Goal: Task Accomplishment & Management: Manage account settings

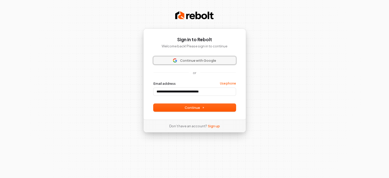
click at [213, 58] on span "Continue with Google" at bounding box center [198, 60] width 36 height 5
type input "**********"
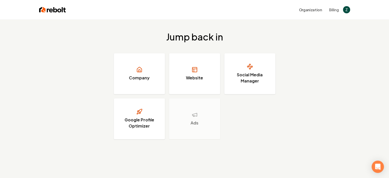
click at [360, 50] on div "Jump back in Company Website Social Media Manager Google Profile Optimizer Ads" at bounding box center [194, 85] width 389 height 132
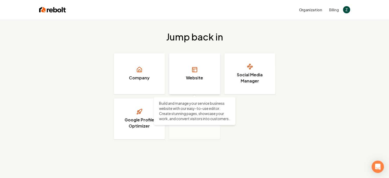
click at [207, 67] on link "Website" at bounding box center [194, 73] width 51 height 41
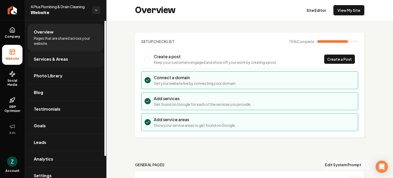
click at [68, 58] on link "Services & Areas" at bounding box center [66, 59] width 76 height 16
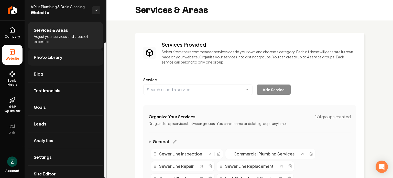
scroll to position [25, 0]
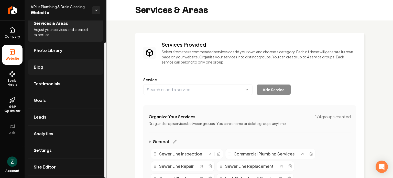
click at [65, 60] on link "Blog" at bounding box center [66, 67] width 76 height 16
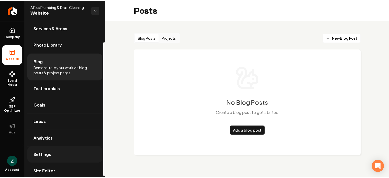
scroll to position [25, 0]
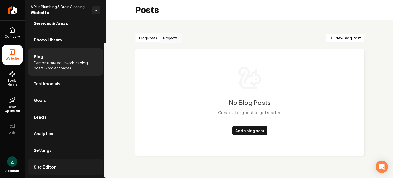
click at [49, 166] on span "Site Editor" at bounding box center [45, 167] width 22 height 6
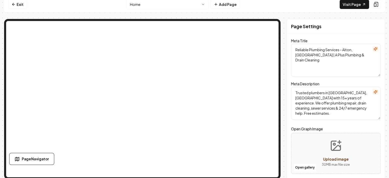
scroll to position [5, 0]
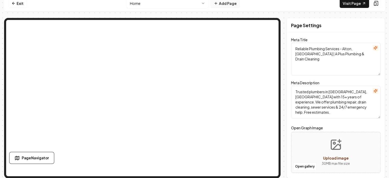
click at [229, 3] on button "Add Page" at bounding box center [224, 3] width 29 height 9
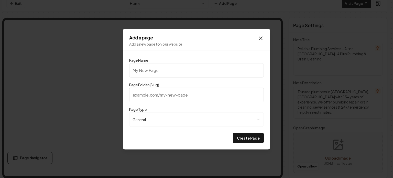
click at [260, 38] on icon "button" at bounding box center [260, 38] width 3 height 3
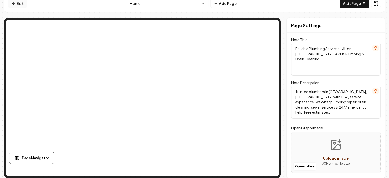
click at [12, 5] on icon at bounding box center [14, 3] width 4 height 4
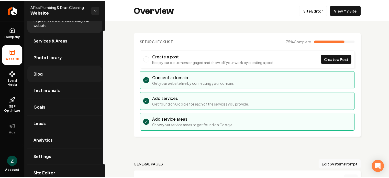
scroll to position [25, 0]
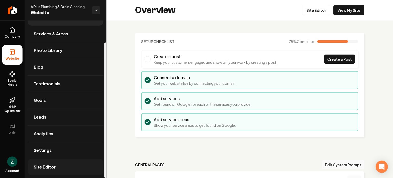
click at [58, 164] on link "Site Editor" at bounding box center [66, 167] width 76 height 16
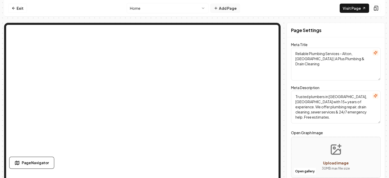
click at [228, 10] on button "Add Page" at bounding box center [224, 8] width 29 height 9
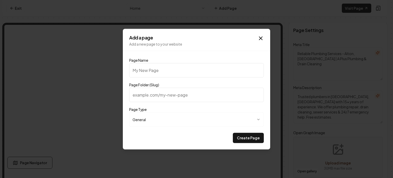
paste input "Fast Plumbing Services in [GEOGRAPHIC_DATA], [GEOGRAPHIC_DATA]"
type input "Fast Plumbing Services in [GEOGRAPHIC_DATA], [GEOGRAPHIC_DATA]"
type input "fast-plumbing-services-in-[GEOGRAPHIC_DATA]-[GEOGRAPHIC_DATA]"
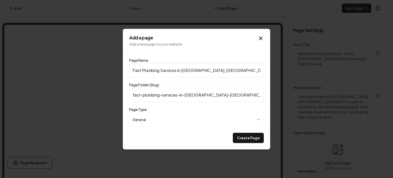
type input "Fast Plumbing Services in [GEOGRAPHIC_DATA], [GEOGRAPHIC_DATA]"
click at [169, 119] on body "**********" at bounding box center [194, 89] width 389 height 178
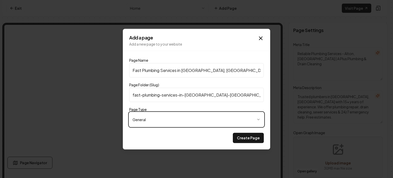
click at [169, 119] on body "**********" at bounding box center [194, 89] width 389 height 178
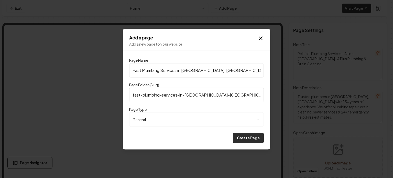
click at [251, 136] on button "Create Page" at bounding box center [248, 137] width 31 height 10
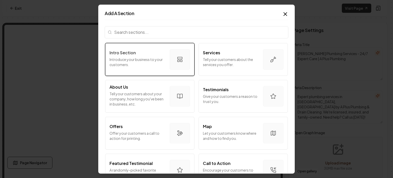
click at [158, 58] on p "Introduce your business to your customers." at bounding box center [137, 62] width 56 height 10
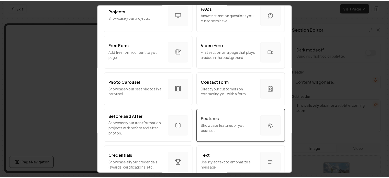
scroll to position [313, 0]
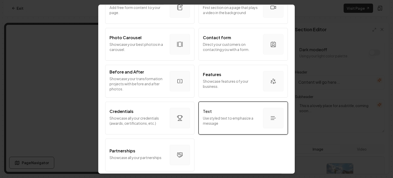
click at [217, 108] on div "Text" at bounding box center [231, 111] width 56 height 6
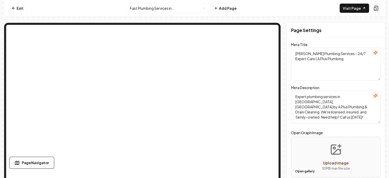
drag, startPoint x: 295, startPoint y: 52, endPoint x: 313, endPoint y: 53, distance: 18.2
click at [313, 53] on textarea "[PERSON_NAME] Plumbing Services - 24/7 Expert Care | A Plus Plumbing" at bounding box center [335, 64] width 89 height 33
click at [315, 54] on textarea "[PERSON_NAME] Plumbing Services - 24/7 Expert Care | A Plus Plumbing" at bounding box center [335, 64] width 89 height 33
drag, startPoint x: 296, startPoint y: 52, endPoint x: 368, endPoint y: 51, distance: 72.6
click at [368, 51] on textarea "[PERSON_NAME] Plumbing Services - 24/7 Expert Care | A Plus Plumbing" at bounding box center [335, 64] width 89 height 33
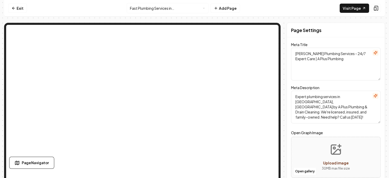
paste textarea "Fast Plumbing Services in [GEOGRAPHIC_DATA], [GEOGRAPHIC_DATA]"
type textarea "Fast Plumbing Services in Rosewood Heights, IL | A Plus Plumbing"
click at [313, 100] on textarea "Expert plumbing services in [GEOGRAPHIC_DATA], [GEOGRAPHIC_DATA] by A Plus Plum…" at bounding box center [335, 107] width 89 height 33
paste textarea "Hartford, CT, blends colonial heritage with modern living, offering vibrant cul…"
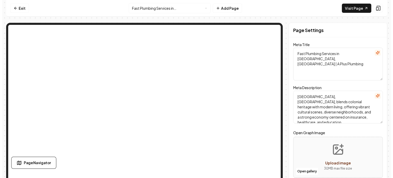
scroll to position [1, 0]
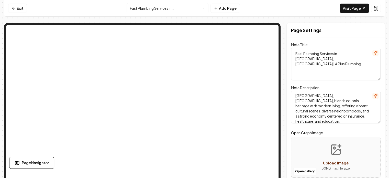
type textarea "Hartford, CT, blends colonial heritage with modern living, offering vibrant cul…"
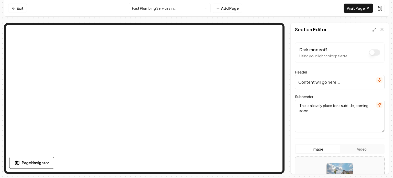
click at [330, 81] on input "Content will go here..." at bounding box center [339, 82] width 89 height 14
paste input "Fast Plumbing Services in [GEOGRAPHIC_DATA], [GEOGRAPHIC_DATA]"
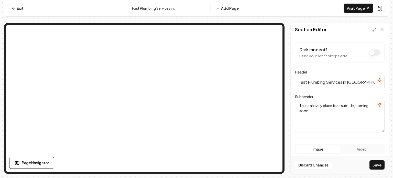
scroll to position [0, 18]
type input "Fast Plumbing Services in [GEOGRAPHIC_DATA], [GEOGRAPHIC_DATA]"
click at [310, 107] on textarea "This is a lovely place for a subtitle, coming soon..." at bounding box center [339, 115] width 89 height 33
click at [336, 113] on textarea "This is a lovely place for a subtitle, coming soon..." at bounding box center [339, 115] width 89 height 33
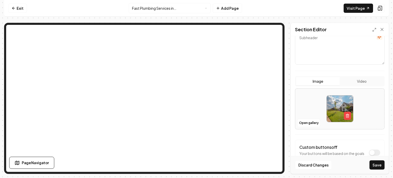
scroll to position [77, 0]
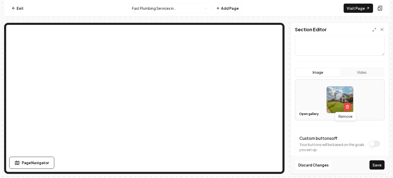
click at [334, 103] on img at bounding box center [340, 99] width 26 height 26
click at [306, 113] on button "Open gallery" at bounding box center [308, 114] width 23 height 8
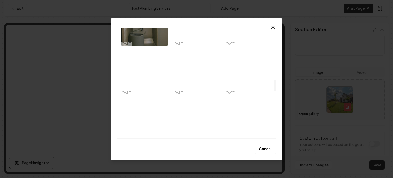
scroll to position [435, 0]
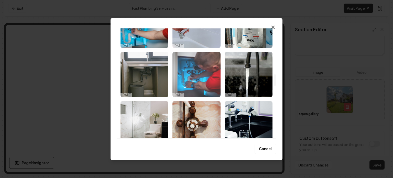
click at [195, 85] on img "Select image image_68cdede25c7cd75eb8c60037.jpg" at bounding box center [196, 74] width 48 height 45
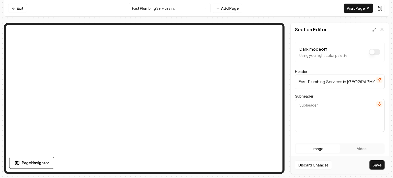
scroll to position [0, 0]
click at [375, 51] on button "Dark mode off" at bounding box center [374, 52] width 11 height 6
click at [371, 53] on button "Dark mode on" at bounding box center [374, 52] width 11 height 6
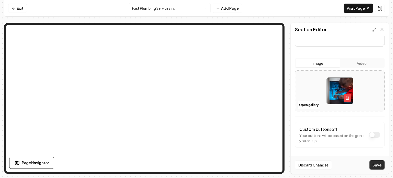
click at [376, 165] on button "Save" at bounding box center [376, 164] width 15 height 9
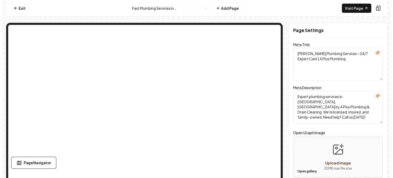
scroll to position [0, 0]
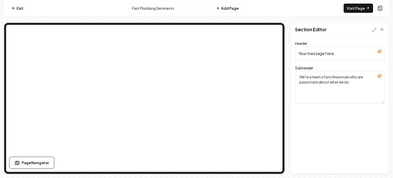
click at [315, 50] on input "Your message here" at bounding box center [339, 53] width 89 height 14
click at [339, 80] on textarea "We're a team of professionals who are passionate about what we do." at bounding box center [339, 87] width 89 height 33
paste textarea "Your water heater dies at 6 a.m. on the coldest day of the year. Or maybe it's …"
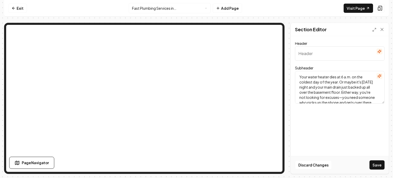
type textarea "Your water heater dies at 6 a.m. on the coldest day of the year. Or maybe it's …"
click at [380, 162] on button "Save" at bounding box center [376, 164] width 15 height 9
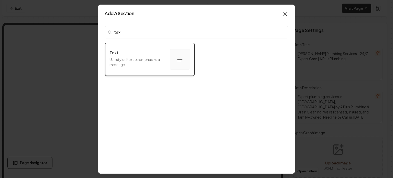
type input "text"
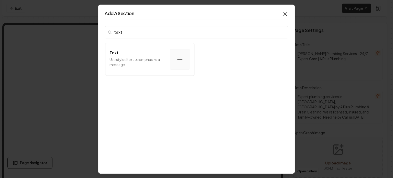
click at [279, 32] on input "text" at bounding box center [197, 32] width 184 height 12
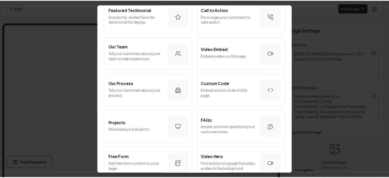
scroll to position [179, 0]
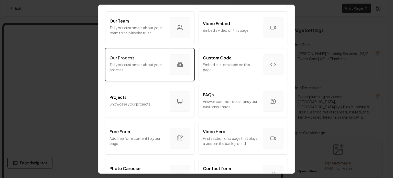
click at [155, 62] on p "Tell your customers about your process." at bounding box center [137, 67] width 56 height 10
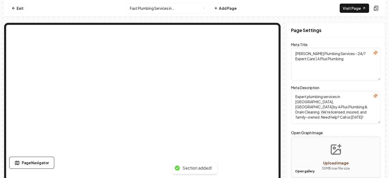
scroll to position [33, 0]
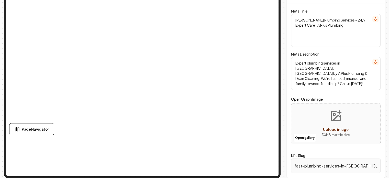
click at [143, 130] on div "Page Navigator" at bounding box center [82, 129] width 147 height 12
click at [136, 130] on div "Page Navigator" at bounding box center [82, 129] width 147 height 12
click at [139, 129] on div "Page Navigator" at bounding box center [82, 129] width 147 height 12
click at [151, 130] on div "Page Navigator" at bounding box center [82, 129] width 147 height 12
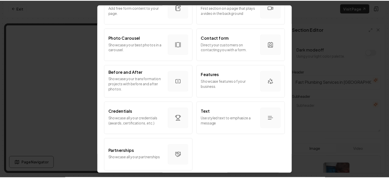
scroll to position [313, 0]
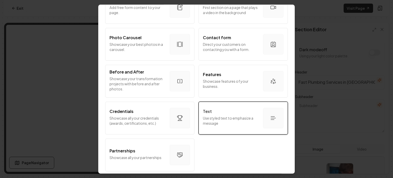
click at [244, 110] on div "Text" at bounding box center [231, 111] width 56 height 6
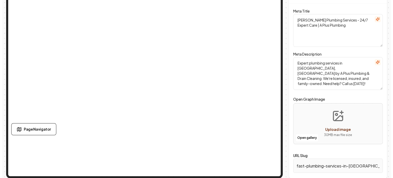
scroll to position [0, 0]
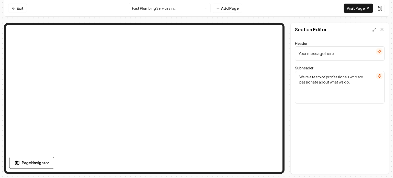
click at [207, 11] on html "Computer Required This feature is only available on a computer. Please switch t…" at bounding box center [196, 89] width 393 height 178
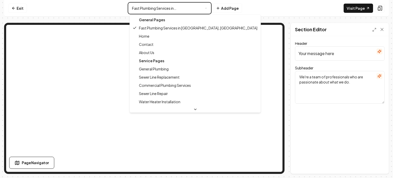
click at [203, 8] on html "Computer Required This feature is only available on a computer. Please switch t…" at bounding box center [196, 89] width 393 height 178
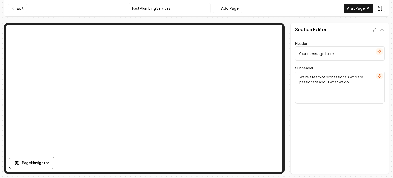
click at [196, 12] on html "Computer Required This feature is only available on a computer. Please switch t…" at bounding box center [196, 89] width 393 height 178
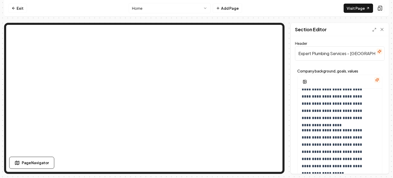
scroll to position [136, 0]
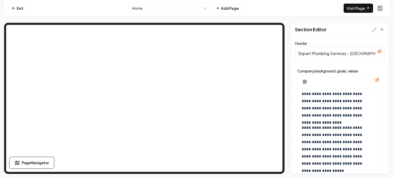
click at [166, 11] on html "**********" at bounding box center [196, 89] width 393 height 178
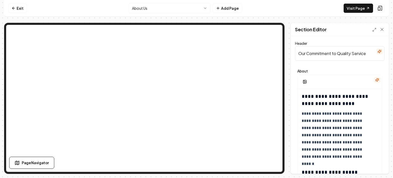
click at [139, 9] on html "**********" at bounding box center [196, 89] width 393 height 178
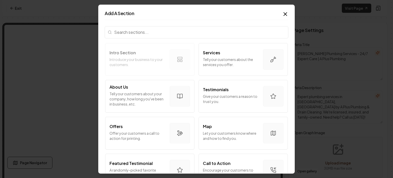
click at [171, 35] on input "search" at bounding box center [197, 32] width 184 height 12
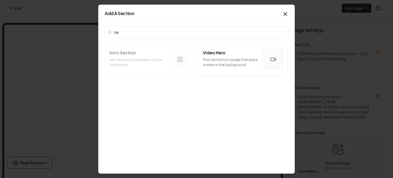
type input "s"
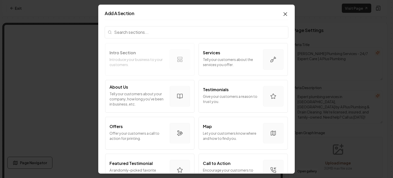
click at [283, 15] on icon "button" at bounding box center [285, 14] width 6 height 6
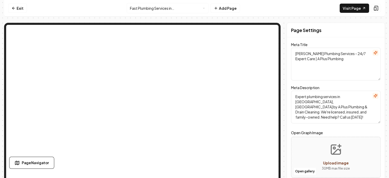
click at [152, 10] on html "Computer Required This feature is only available on a computer. Please switch t…" at bounding box center [194, 89] width 389 height 178
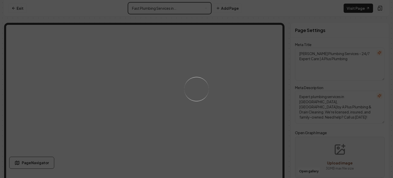
type textarea "About Us | Expert Plumbing Services - A+ Plumbing & Drain Cleaning"
type textarea "Discover why A+ Plumbing & Drain Cleaning is Alton’s trusted expert for lasting…"
type input "about-us"
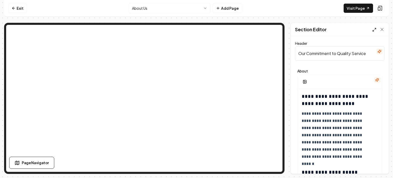
click at [375, 30] on icon at bounding box center [374, 30] width 4 height 4
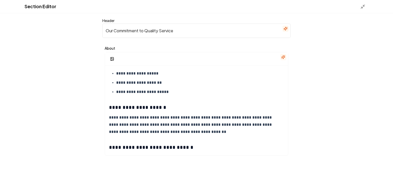
scroll to position [131, 0]
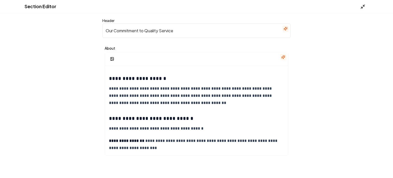
click at [361, 9] on line at bounding box center [362, 8] width 2 height 2
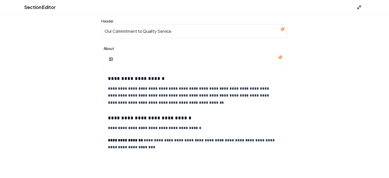
scroll to position [210, 0]
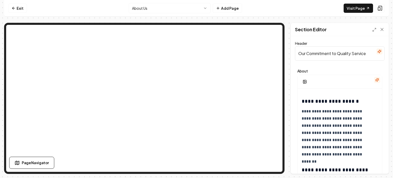
click at [139, 8] on html "**********" at bounding box center [196, 89] width 393 height 178
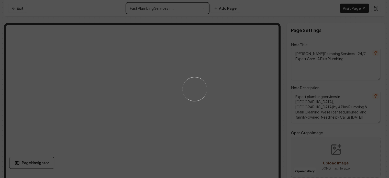
scroll to position [33, 0]
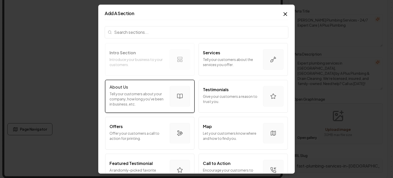
click at [146, 93] on p "Tell your customers about your company, how long you've been in business, etc." at bounding box center [137, 98] width 56 height 15
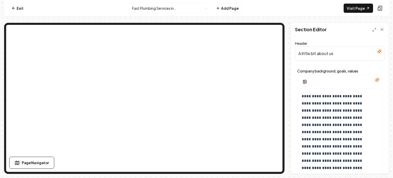
scroll to position [98, 0]
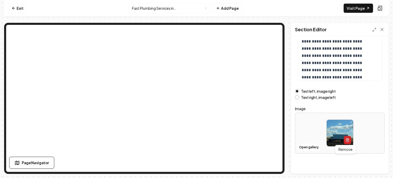
click at [345, 138] on icon "button" at bounding box center [347, 140] width 4 height 4
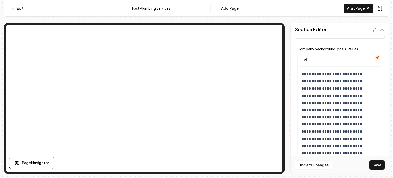
scroll to position [21, 0]
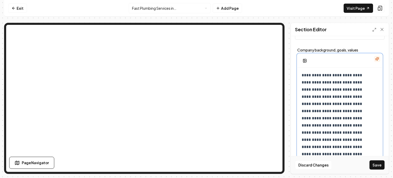
click at [322, 98] on p "**********" at bounding box center [335, 136] width 69 height 129
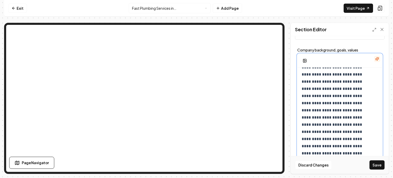
scroll to position [0, 0]
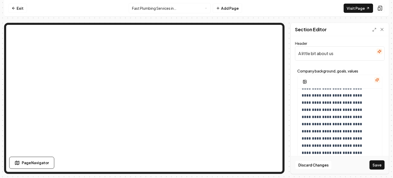
click at [367, 55] on input "A little bit about us" at bounding box center [339, 53] width 89 height 14
drag, startPoint x: 349, startPoint y: 55, endPoint x: 280, endPoint y: 50, distance: 68.7
click at [250, 24] on div "**********" at bounding box center [196, 98] width 385 height 151
click at [374, 164] on button "Save" at bounding box center [376, 164] width 15 height 9
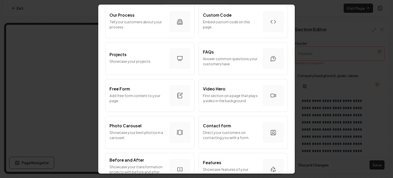
scroll to position [230, 0]
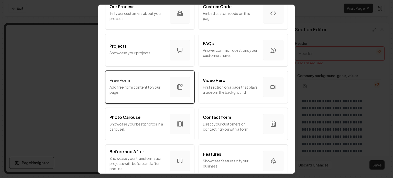
click at [145, 89] on p "Add free form content to your page." at bounding box center [137, 89] width 56 height 10
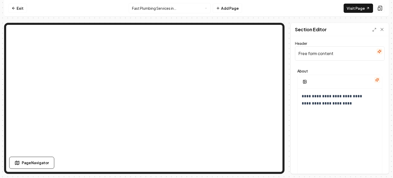
click at [313, 54] on input "Free form content" at bounding box center [339, 53] width 89 height 14
click at [325, 49] on input "Free form content" at bounding box center [339, 53] width 89 height 14
drag, startPoint x: 329, startPoint y: 59, endPoint x: 335, endPoint y: 53, distance: 8.7
click at [335, 53] on input "Free form content" at bounding box center [339, 53] width 89 height 14
click at [335, 95] on p "**********" at bounding box center [335, 100] width 69 height 14
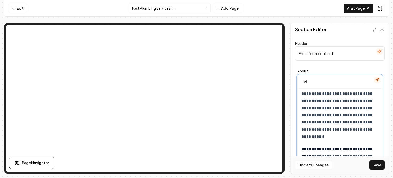
scroll to position [4, 0]
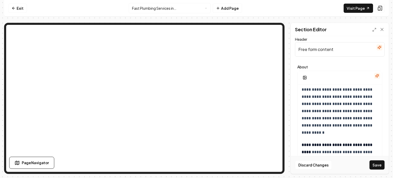
click at [348, 48] on input "Free form content" at bounding box center [339, 49] width 89 height 14
click at [376, 162] on button "Save" at bounding box center [376, 164] width 15 height 9
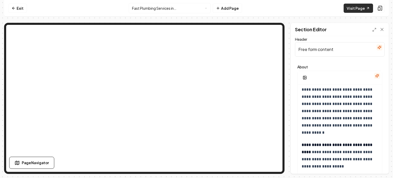
click at [353, 5] on link "Visit Page" at bounding box center [357, 8] width 29 height 9
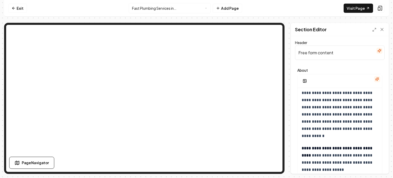
scroll to position [0, 0]
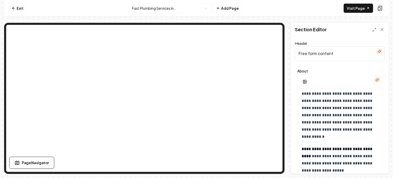
click at [329, 49] on input "Free form content" at bounding box center [339, 53] width 89 height 14
click at [377, 51] on icon "button" at bounding box center [378, 51] width 3 height 3
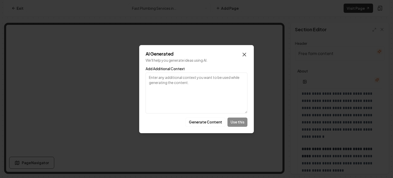
click at [242, 53] on icon "button" at bounding box center [244, 54] width 6 height 6
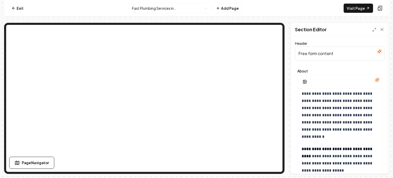
click at [341, 50] on input "Free form content" at bounding box center [339, 53] width 89 height 14
paste input "Licensed Professionals You Can Trus"
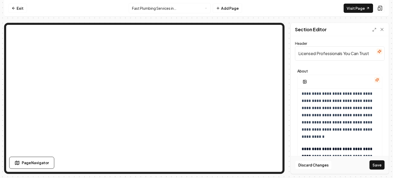
type input "Licensed Professionals You Can Trust"
click at [323, 93] on span "**********" at bounding box center [337, 89] width 72 height 97
click at [323, 55] on input "Licensed Professionals You Can Trust" at bounding box center [339, 53] width 89 height 14
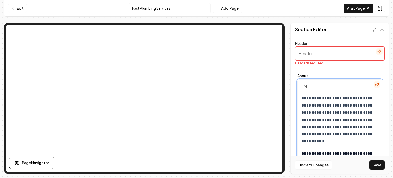
click at [320, 94] on p "**********" at bounding box center [339, 94] width 76 height 100
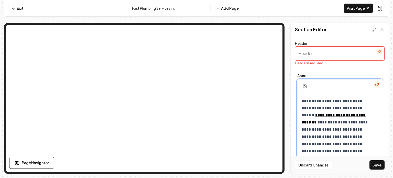
click at [303, 102] on span "**********" at bounding box center [331, 108] width 61 height 18
click at [302, 102] on span "**********" at bounding box center [331, 108] width 61 height 18
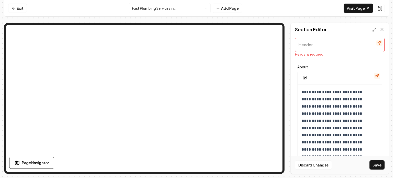
click at [325, 46] on input "Header" at bounding box center [339, 45] width 89 height 14
type input "-"
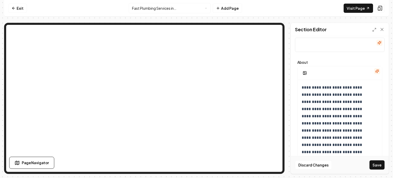
click at [379, 172] on div "Discard Changes Save" at bounding box center [340, 165] width 98 height 18
click at [380, 167] on button "Save" at bounding box center [376, 164] width 15 height 9
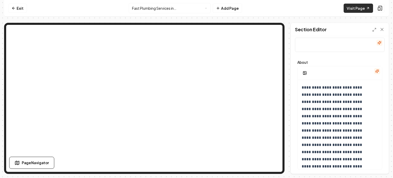
click at [361, 6] on link "Visit Page" at bounding box center [357, 8] width 29 height 9
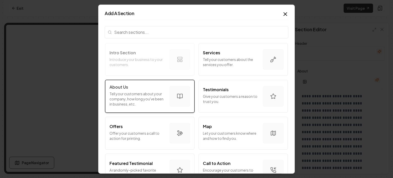
click at [143, 90] on div "About Us Tell your customers about your company, how long you've been in busine…" at bounding box center [137, 96] width 56 height 25
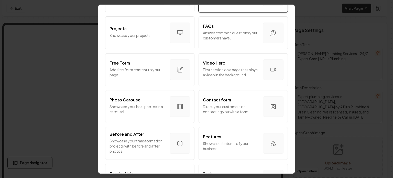
scroll to position [256, 0]
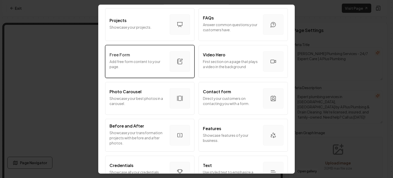
click at [145, 59] on p "Add free form content to your page." at bounding box center [137, 64] width 56 height 10
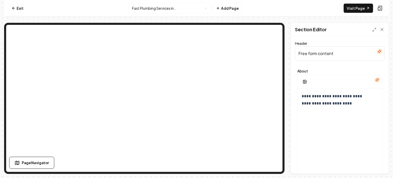
click at [323, 49] on input "Free form content" at bounding box center [339, 53] width 89 height 14
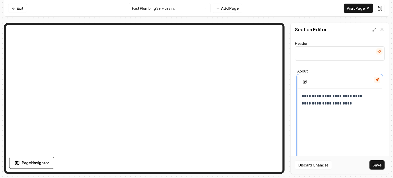
click at [340, 100] on p "**********" at bounding box center [335, 100] width 69 height 14
click at [315, 93] on p at bounding box center [335, 96] width 69 height 7
click at [307, 94] on p "**********" at bounding box center [335, 96] width 69 height 7
drag, startPoint x: 307, startPoint y: 94, endPoint x: 337, endPoint y: 95, distance: 30.5
click at [337, 95] on p "**********" at bounding box center [335, 96] width 69 height 7
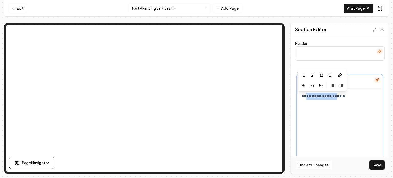
click at [306, 93] on p "**********" at bounding box center [335, 96] width 69 height 7
click at [302, 95] on p "**********" at bounding box center [335, 96] width 69 height 7
drag, startPoint x: 302, startPoint y: 95, endPoint x: 350, endPoint y: 94, distance: 47.8
click at [350, 94] on p "**********" at bounding box center [335, 96] width 69 height 7
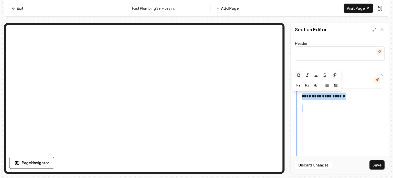
click at [325, 105] on p at bounding box center [339, 108] width 76 height 7
click at [314, 108] on p at bounding box center [339, 108] width 76 height 7
click at [306, 110] on p at bounding box center [339, 108] width 76 height 7
click at [304, 110] on p at bounding box center [339, 108] width 76 height 7
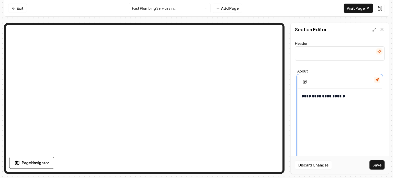
click at [302, 110] on body "**********" at bounding box center [196, 89] width 393 height 178
click at [0, 177] on lpop-circle at bounding box center [0, 178] width 0 height 0
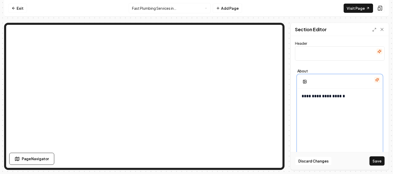
click at [302, 109] on p at bounding box center [339, 108] width 76 height 7
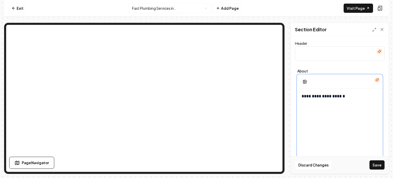
click at [308, 109] on p at bounding box center [339, 108] width 76 height 7
click at [308, 109] on p at bounding box center [335, 108] width 69 height 7
click at [298, 107] on div "**********" at bounding box center [339, 137] width 84 height 98
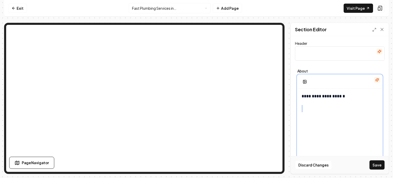
click at [298, 107] on div "**********" at bounding box center [339, 137] width 84 height 98
click at [326, 98] on icon "button" at bounding box center [327, 97] width 4 height 4
click at [316, 109] on p at bounding box center [340, 108] width 62 height 7
click at [303, 115] on ul "**********" at bounding box center [339, 113] width 76 height 16
click at [307, 116] on ul "**********" at bounding box center [339, 118] width 76 height 26
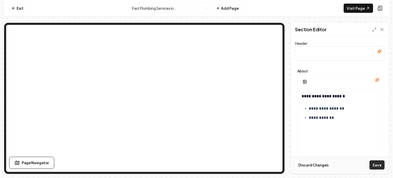
click at [377, 162] on button "Save" at bounding box center [376, 164] width 15 height 9
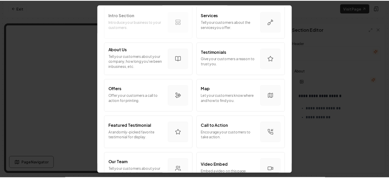
scroll to position [32, 0]
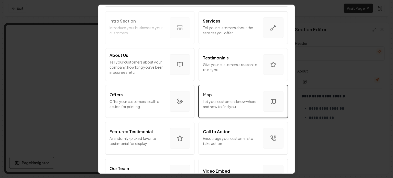
click at [256, 104] on button "Map Let your customers know where and how to find you." at bounding box center [242, 101] width 89 height 33
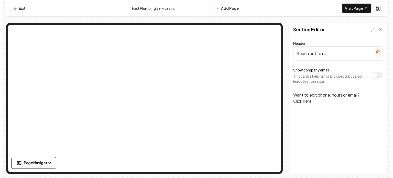
scroll to position [0, 0]
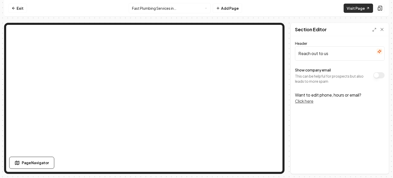
click at [354, 7] on link "Visit Page" at bounding box center [357, 8] width 29 height 9
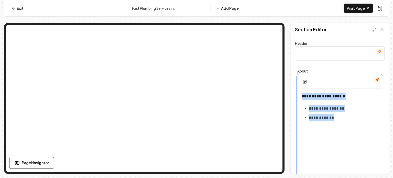
drag, startPoint x: 338, startPoint y: 125, endPoint x: 295, endPoint y: 93, distance: 54.0
click at [295, 93] on div "**********" at bounding box center [339, 124] width 89 height 114
copy div "**********"
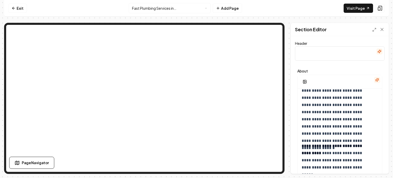
scroll to position [672, 0]
click at [348, 171] on p "**********" at bounding box center [335, 156] width 69 height 29
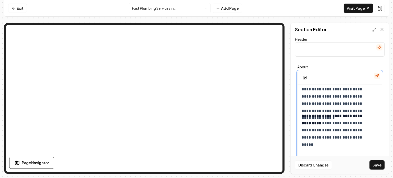
scroll to position [715, 0]
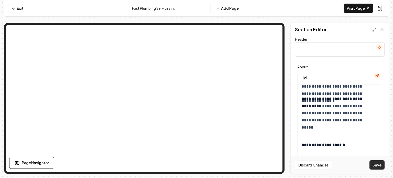
click at [380, 165] on button "Save" at bounding box center [376, 164] width 15 height 9
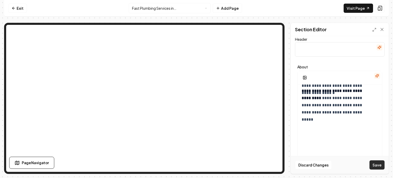
click at [377, 163] on button "Save" at bounding box center [376, 164] width 15 height 9
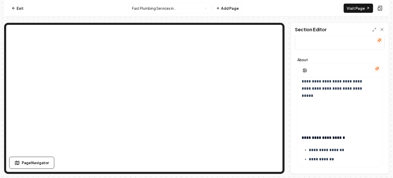
scroll to position [17, 0]
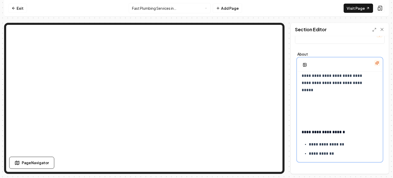
drag, startPoint x: 329, startPoint y: 111, endPoint x: 313, endPoint y: 97, distance: 21.0
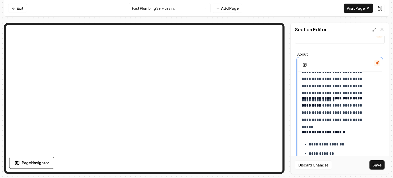
scroll to position [706, 0]
click at [348, 121] on p "**********" at bounding box center [335, 109] width 69 height 29
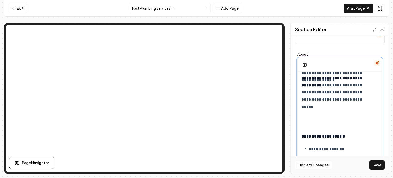
scroll to position [730, 0]
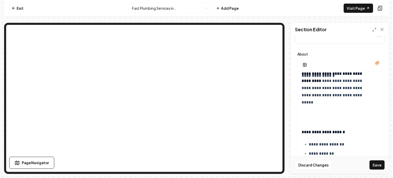
click at [375, 166] on button "Save" at bounding box center [376, 164] width 15 height 9
click at [358, 11] on link "Visit Page" at bounding box center [357, 8] width 29 height 9
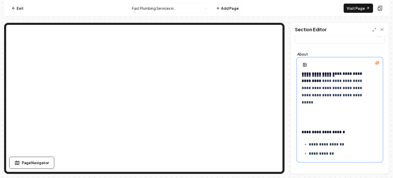
click at [313, 117] on p at bounding box center [339, 119] width 76 height 7
drag, startPoint x: 313, startPoint y: 117, endPoint x: 309, endPoint y: 106, distance: 12.0
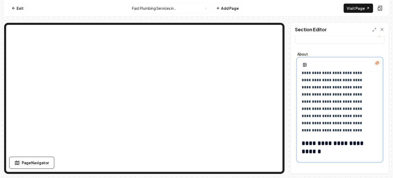
scroll to position [552, 0]
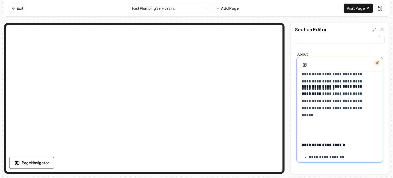
scroll to position [730, 0]
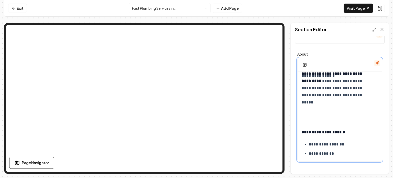
click at [305, 116] on p at bounding box center [339, 119] width 76 height 7
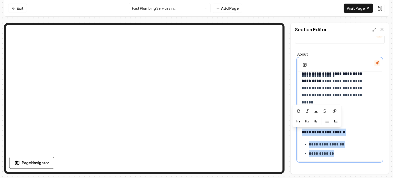
drag, startPoint x: 301, startPoint y: 131, endPoint x: 337, endPoint y: 155, distance: 43.8
copy div "**********"
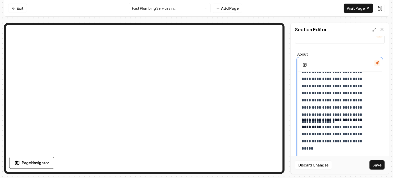
scroll to position [684, 0]
click at [303, 120] on strong "**********" at bounding box center [331, 123] width 61 height 11
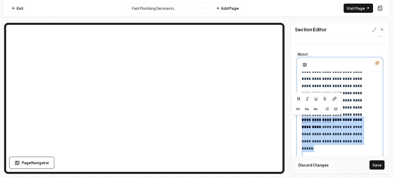
drag, startPoint x: 303, startPoint y: 120, endPoint x: 359, endPoint y: 154, distance: 65.5
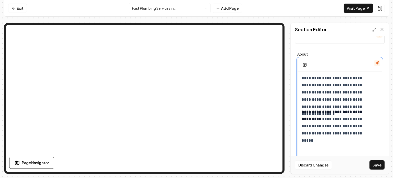
scroll to position [722, 0]
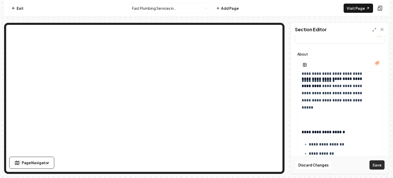
click at [378, 162] on button "Save" at bounding box center [376, 164] width 15 height 9
click at [350, 9] on link "Visit Page" at bounding box center [357, 8] width 29 height 9
click at [183, 7] on html "**********" at bounding box center [196, 89] width 393 height 178
click at [175, 9] on html "**********" at bounding box center [196, 89] width 393 height 178
click at [178, 9] on html "**********" at bounding box center [196, 89] width 393 height 178
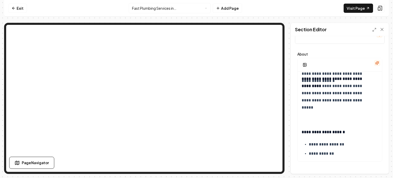
click at [192, 8] on html "**********" at bounding box center [196, 89] width 393 height 178
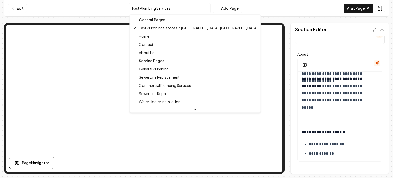
click at [191, 22] on div "General Pages" at bounding box center [195, 20] width 129 height 8
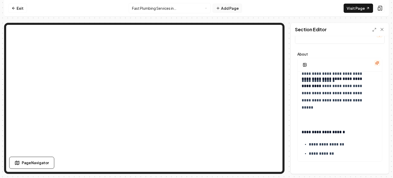
click at [221, 9] on button "Add Page" at bounding box center [226, 8] width 29 height 9
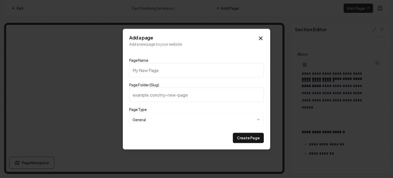
click at [178, 121] on body "**********" at bounding box center [196, 89] width 393 height 178
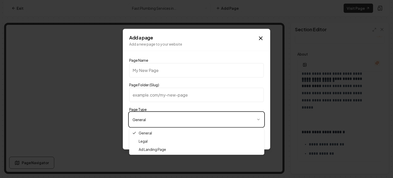
click at [178, 121] on body "**********" at bounding box center [196, 89] width 393 height 178
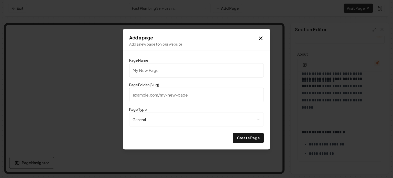
click at [184, 67] on input "Page Name" at bounding box center [196, 70] width 134 height 14
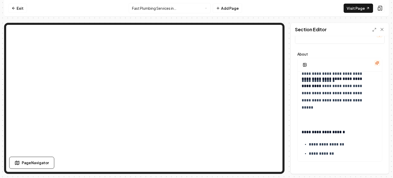
click at [181, 9] on html "**********" at bounding box center [196, 89] width 393 height 178
click at [173, 9] on html "**********" at bounding box center [196, 89] width 393 height 178
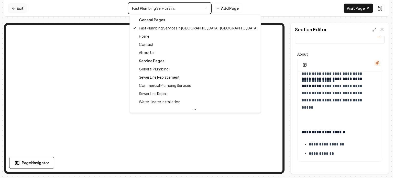
click at [17, 7] on html "**********" at bounding box center [196, 89] width 393 height 178
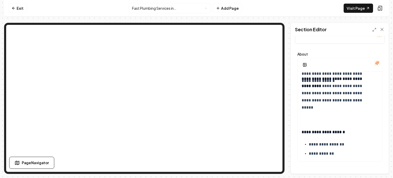
drag, startPoint x: 14, startPoint y: 7, endPoint x: 52, endPoint y: 17, distance: 39.4
click at [14, 7] on icon at bounding box center [14, 8] width 4 height 4
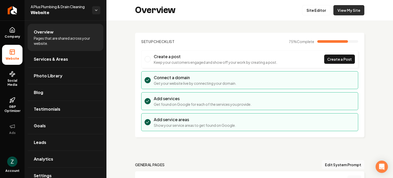
click at [349, 10] on link "View My Site" at bounding box center [348, 10] width 31 height 10
drag, startPoint x: 311, startPoint y: 10, endPoint x: 248, endPoint y: 24, distance: 65.0
click at [311, 10] on link "Site Editor" at bounding box center [316, 10] width 28 height 10
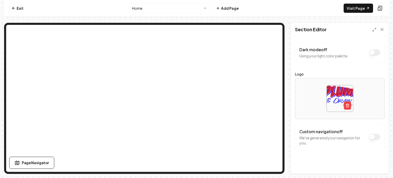
click at [367, 137] on div "Custom navigation off We've generated your navigation for you." at bounding box center [339, 136] width 81 height 17
click at [375, 139] on button "Dark mode off" at bounding box center [374, 137] width 11 height 6
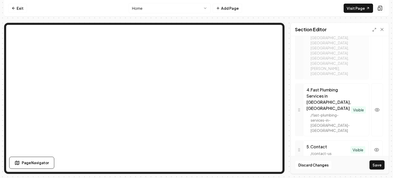
scroll to position [400, 0]
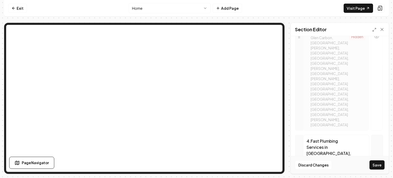
click at [374, 158] on icon "button" at bounding box center [376, 160] width 5 height 5
click at [365, 4] on link "Visit Page" at bounding box center [357, 8] width 29 height 9
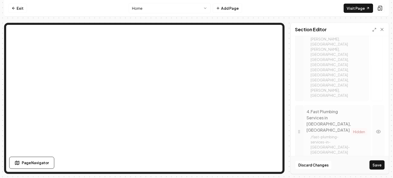
scroll to position [405, 0]
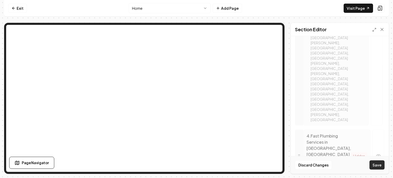
click at [372, 161] on button "Save" at bounding box center [376, 164] width 15 height 9
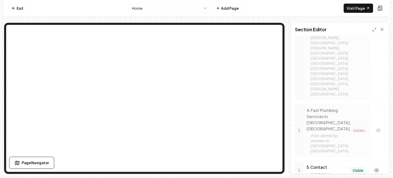
scroll to position [439, 0]
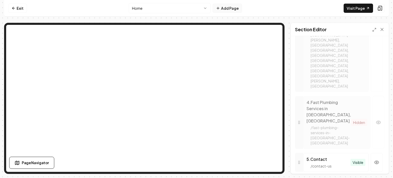
click at [228, 10] on button "Add Page" at bounding box center [226, 8] width 29 height 9
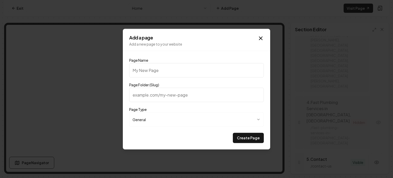
paste input "Quality Plumbing Services in [GEOGRAPHIC_DATA], [GEOGRAPHIC_DATA]"
type input "Quality Plumbing Services in [GEOGRAPHIC_DATA], [GEOGRAPHIC_DATA]"
type input "quality-plumbing-services-in-cottage-hills-[GEOGRAPHIC_DATA]"
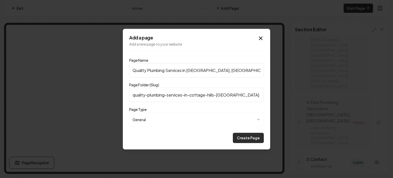
type input "Quality Plumbing Services in [GEOGRAPHIC_DATA], [GEOGRAPHIC_DATA]"
click at [252, 136] on button "Create Page" at bounding box center [248, 137] width 31 height 10
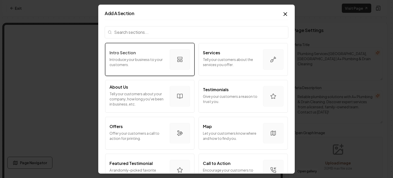
click at [123, 55] on p "Intro Section" at bounding box center [122, 52] width 26 height 6
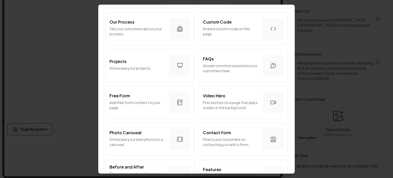
scroll to position [230, 0]
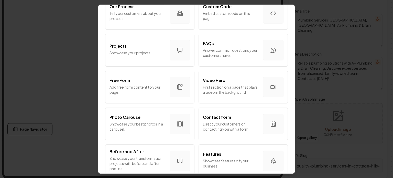
click at [148, 95] on div "Free Form Add free form content to your page." at bounding box center [137, 86] width 56 height 19
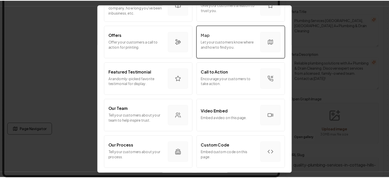
scroll to position [77, 0]
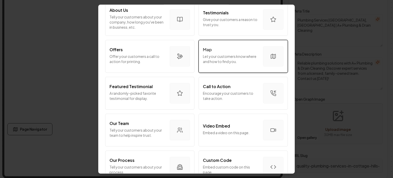
click at [244, 55] on p "Let your customers know where and how to find you." at bounding box center [231, 58] width 56 height 10
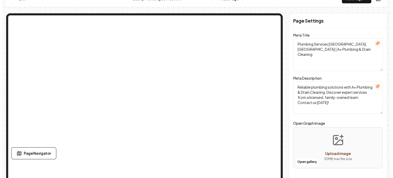
scroll to position [0, 0]
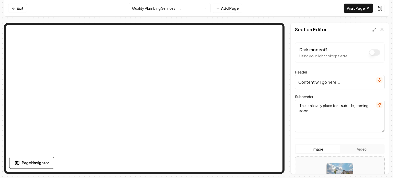
click at [329, 81] on input "Content will go here..." at bounding box center [339, 82] width 89 height 14
paste input "Quality Plumbing Services in [GEOGRAPHIC_DATA], [GEOGRAPHIC_DATA]"
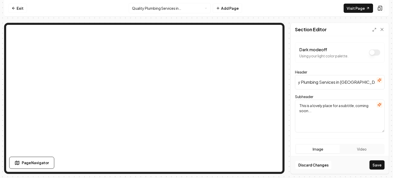
type input "Quality Plumbing Services in [GEOGRAPHIC_DATA], [GEOGRAPHIC_DATA]"
click at [321, 105] on textarea "This is a lovely place for a subtitle, coming soon..." at bounding box center [339, 115] width 89 height 33
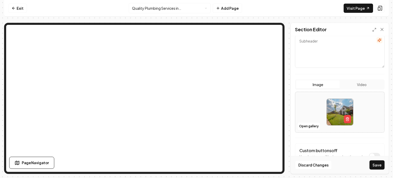
scroll to position [77, 0]
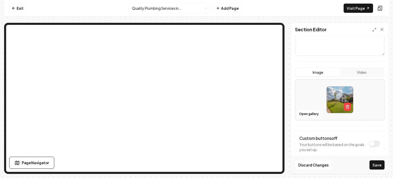
click at [376, 165] on button "Save" at bounding box center [376, 164] width 15 height 9
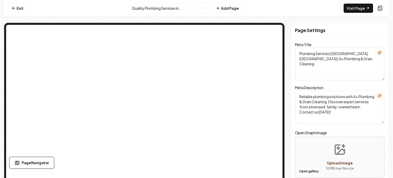
scroll to position [0, 0]
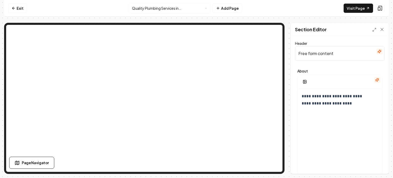
click at [329, 51] on input "Free form content" at bounding box center [339, 53] width 89 height 14
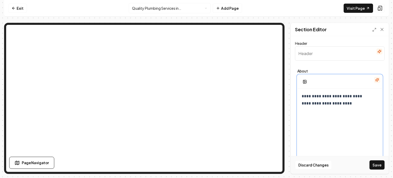
click at [327, 94] on p "**********" at bounding box center [335, 100] width 69 height 14
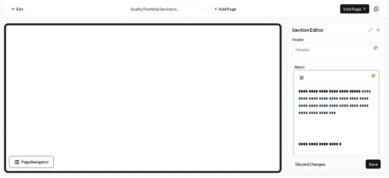
scroll to position [796, 0]
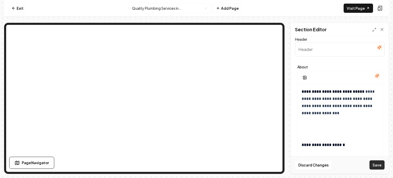
click at [381, 167] on button "Save" at bounding box center [376, 164] width 15 height 9
click at [375, 168] on button "Save" at bounding box center [376, 164] width 15 height 9
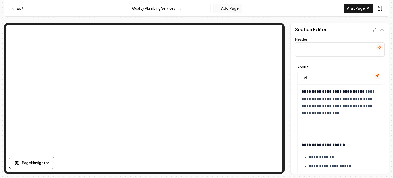
click at [226, 7] on button "Add Page" at bounding box center [226, 8] width 29 height 9
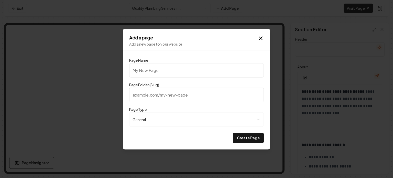
paste input "Recommended Plumbing Services in [GEOGRAPHIC_DATA], [GEOGRAPHIC_DATA]"
type input "Recommended Plumbing Services in [GEOGRAPHIC_DATA], [GEOGRAPHIC_DATA]"
type input "recommended-plumbing-services-in-[GEOGRAPHIC_DATA]-[GEOGRAPHIC_DATA]"
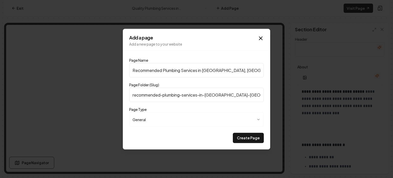
type input "Recommended Plumbing Services in [GEOGRAPHIC_DATA], [GEOGRAPHIC_DATA]"
click at [234, 97] on input "recommended-plumbing-services-in-[GEOGRAPHIC_DATA]-[GEOGRAPHIC_DATA]" at bounding box center [196, 94] width 134 height 14
click at [233, 92] on input "recommended-plumbing-services-in-[GEOGRAPHIC_DATA]-[GEOGRAPHIC_DATA]" at bounding box center [196, 94] width 134 height 14
click at [241, 136] on button "Create Page" at bounding box center [248, 137] width 31 height 10
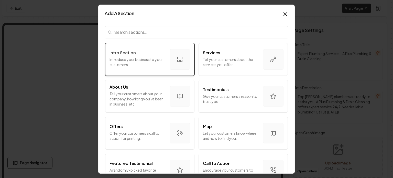
click at [128, 55] on p "Intro Section" at bounding box center [122, 52] width 26 height 6
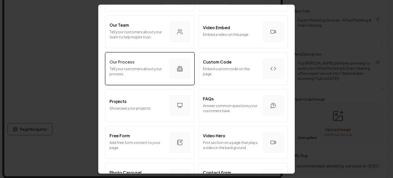
scroll to position [205, 0]
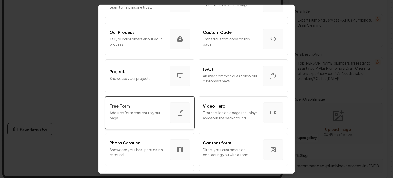
click at [144, 108] on div "Free Form" at bounding box center [137, 106] width 56 height 6
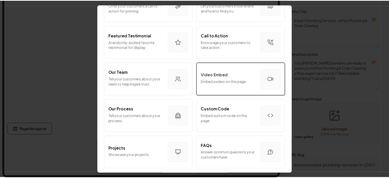
scroll to position [77, 0]
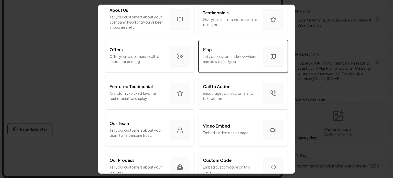
click at [223, 59] on p "Let your customers know where and how to find you." at bounding box center [231, 58] width 56 height 10
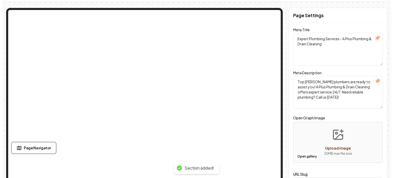
scroll to position [0, 0]
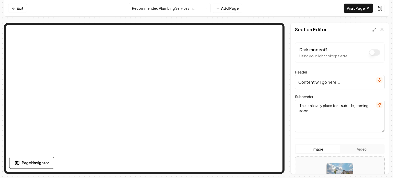
click at [318, 82] on input "Content will go here..." at bounding box center [339, 82] width 89 height 14
paste input "Recommended Plumbing Services in [GEOGRAPHIC_DATA], [GEOGRAPHIC_DATA]"
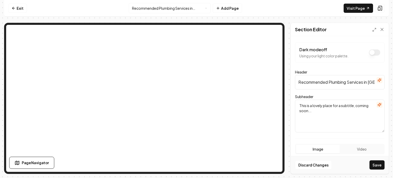
scroll to position [0, 20]
type input "Recommended Plumbing Services in [GEOGRAPHIC_DATA], [GEOGRAPHIC_DATA]"
click at [311, 117] on textarea "This is a lovely place for a subtitle, coming soon..." at bounding box center [339, 115] width 89 height 33
click at [374, 165] on button "Save" at bounding box center [376, 164] width 15 height 9
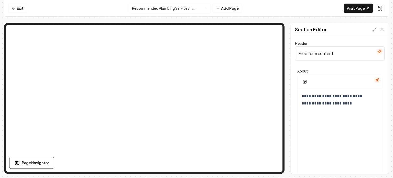
click at [343, 59] on input "Free form content" at bounding box center [339, 53] width 89 height 14
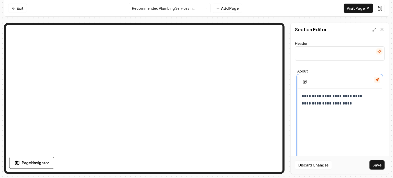
click at [325, 97] on p "**********" at bounding box center [335, 100] width 69 height 14
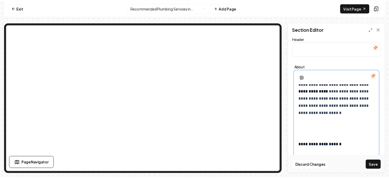
scroll to position [810, 0]
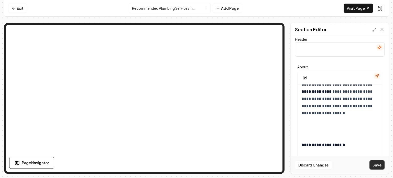
click at [374, 166] on button "Save" at bounding box center [376, 164] width 15 height 9
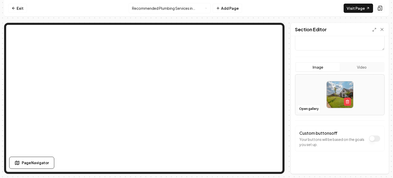
scroll to position [86, 0]
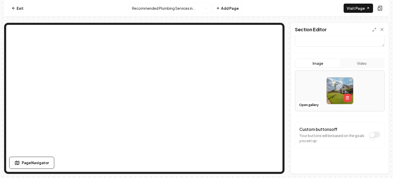
click at [335, 95] on img at bounding box center [340, 90] width 26 height 26
click at [305, 103] on button "Open gallery" at bounding box center [308, 105] width 23 height 8
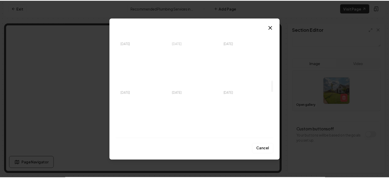
scroll to position [511, 0]
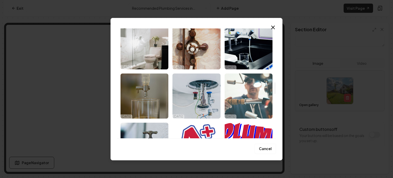
click at [245, 79] on img "Select image image_68cdede15c7cd75eb8c5f5bf.jpg" at bounding box center [248, 95] width 48 height 45
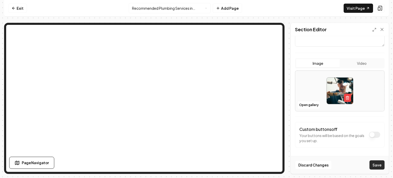
click at [373, 166] on button "Save" at bounding box center [376, 164] width 15 height 9
click at [170, 7] on html "Computer Required This feature is only available on a computer. Please switch t…" at bounding box center [196, 89] width 393 height 178
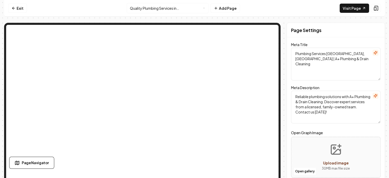
click at [330, 56] on textarea "Plumbing Services [GEOGRAPHIC_DATA], [GEOGRAPHIC_DATA] | A+ Plumbing & Drain Cl…" at bounding box center [335, 64] width 89 height 33
drag, startPoint x: 342, startPoint y: 53, endPoint x: 279, endPoint y: 50, distance: 62.5
click at [257, 24] on div "Page Settings Meta Title Plumbing Services [GEOGRAPHIC_DATA], [GEOGRAPHIC_DATA]…" at bounding box center [194, 117] width 381 height 189
paste textarea "Quality Plumbing Services in [GEOGRAPHIC_DATA]"
type textarea "Quality Plumbing Services in [GEOGRAPHIC_DATA], [GEOGRAPHIC_DATA] | A+ Plumbing…"
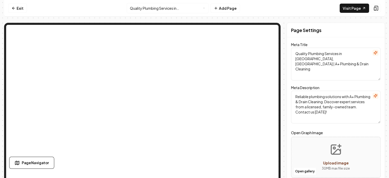
click at [335, 126] on form "Meta Title Quality Plumbing Services in [GEOGRAPHIC_DATA], [GEOGRAPHIC_DATA] | …" at bounding box center [335, 127] width 89 height 168
click at [337, 111] on textarea "Reliable plumbing solutions with A+ Plumbing & Drain Cleaning. Discover expert …" at bounding box center [335, 107] width 89 height 33
paste textarea "A Plus Plumbing & Drain Cleaning offers trusted, family-owned plumbing services…"
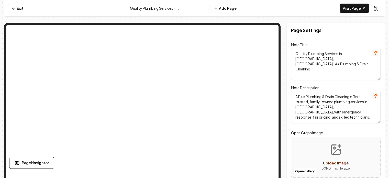
type textarea "A Plus Plumbing & Drain Cleaning offers trusted, family-owned plumbing services…"
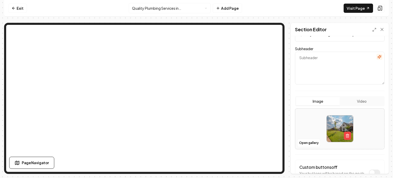
scroll to position [51, 0]
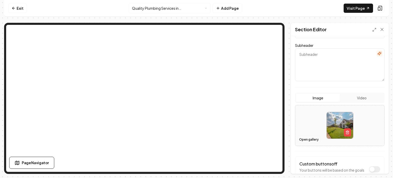
click at [308, 138] on button "Open gallery" at bounding box center [308, 139] width 23 height 8
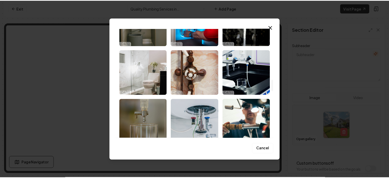
scroll to position [562, 0]
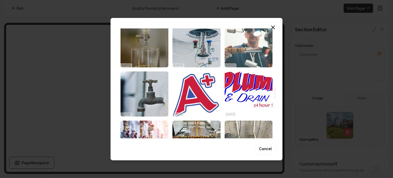
click at [251, 56] on img "Select image image_68cdede15c7cd75eb8c5f5bf.jpg" at bounding box center [248, 44] width 48 height 45
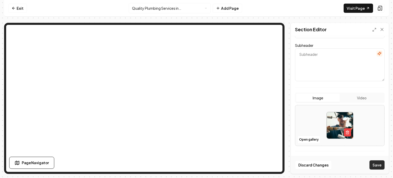
click at [374, 165] on button "Save" at bounding box center [376, 164] width 15 height 9
click at [169, 6] on html "Computer Required This feature is only available on a computer. Please switch t…" at bounding box center [196, 89] width 393 height 178
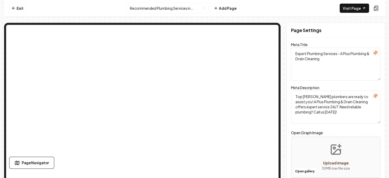
click at [298, 54] on textarea "Expert Plumbing Services - A Plus Plumbing & Drain Cleaning" at bounding box center [335, 64] width 89 height 33
drag, startPoint x: 298, startPoint y: 54, endPoint x: 331, endPoint y: 53, distance: 33.5
click at [331, 53] on textarea "Expert Plumbing Services - A Plus Plumbing & Drain Cleaning" at bounding box center [335, 64] width 89 height 33
paste textarea "Recommended Plumbing Services in [GEOGRAPHIC_DATA], [GEOGRAPHIC_DATA]"
click at [319, 59] on textarea "Recommended Plumbing Services in [GEOGRAPHIC_DATA], [GEOGRAPHIC_DATA] - A Plus …" at bounding box center [335, 64] width 89 height 33
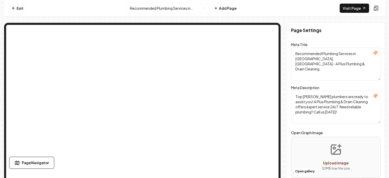
click at [319, 59] on textarea "Recommended Plumbing Services in [GEOGRAPHIC_DATA], [GEOGRAPHIC_DATA] - A Plus …" at bounding box center [335, 64] width 89 height 33
click at [318, 59] on textarea "Recommended Plumbing Services in [GEOGRAPHIC_DATA], [GEOGRAPHIC_DATA] - A Plus …" at bounding box center [335, 64] width 89 height 33
click at [317, 59] on textarea "Recommended Plumbing Services in [GEOGRAPHIC_DATA], [GEOGRAPHIC_DATA] - A Plus …" at bounding box center [335, 64] width 89 height 33
type textarea "Recommended Plumbing Services in [GEOGRAPHIC_DATA], [GEOGRAPHIC_DATA] | A Plus …"
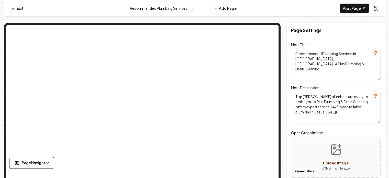
click at [328, 108] on textarea "Top [PERSON_NAME] plumbers are ready to assist you! A Plus Plumbing & Drain Cle…" at bounding box center [335, 107] width 89 height 33
paste textarea "A Plus Plumbing & Drain Cleaning offers reliable, honest, and professional plum…"
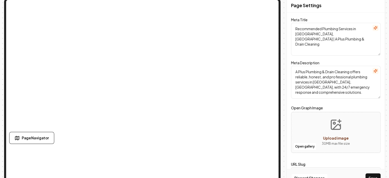
scroll to position [33, 0]
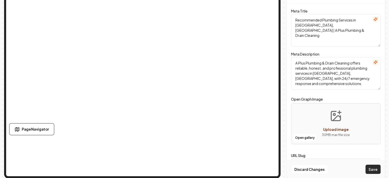
type textarea "A Plus Plumbing & Drain Cleaning offers reliable, honest, and professional plum…"
click at [375, 168] on button "Save" at bounding box center [372, 168] width 15 height 9
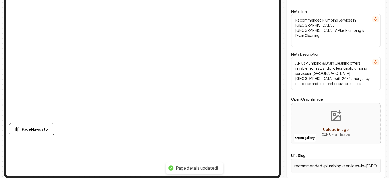
scroll to position [0, 0]
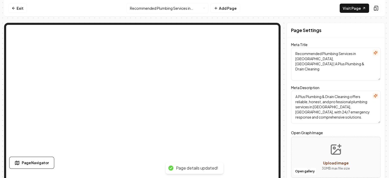
click at [165, 6] on html "Computer Required This feature is only available on a computer. Please switch t…" at bounding box center [194, 89] width 389 height 178
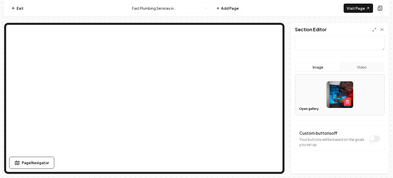
scroll to position [86, 0]
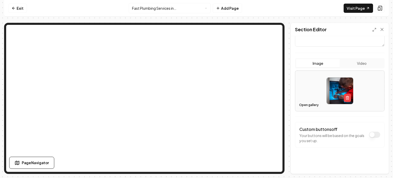
click at [301, 103] on button "Open gallery" at bounding box center [308, 105] width 23 height 8
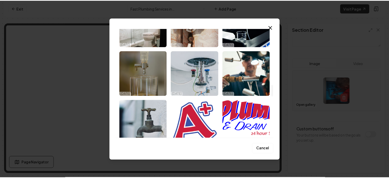
scroll to position [537, 0]
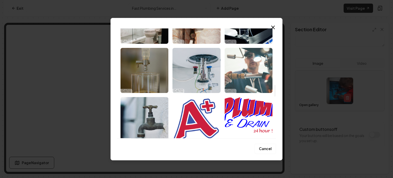
click at [225, 81] on img "Select image image_68cdede15c7cd75eb8c5f5bf.jpg" at bounding box center [248, 70] width 48 height 45
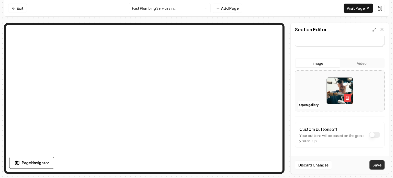
click at [374, 164] on button "Save" at bounding box center [376, 164] width 15 height 9
click at [191, 8] on html "Computer Required This feature is only available on a computer. Please switch t…" at bounding box center [196, 89] width 393 height 178
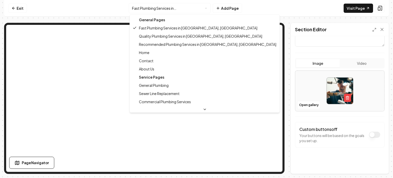
click at [143, 20] on div "General Pages" at bounding box center [205, 20] width 148 height 8
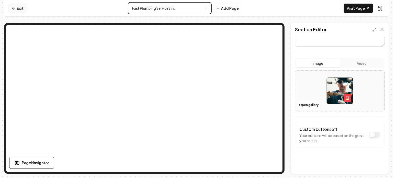
click at [14, 8] on html "Computer Required This feature is only available on a computer. Please switch t…" at bounding box center [196, 89] width 393 height 178
click at [14, 8] on icon at bounding box center [13, 8] width 2 height 0
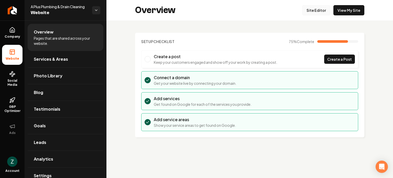
click at [310, 8] on link "Site Editor" at bounding box center [316, 10] width 28 height 10
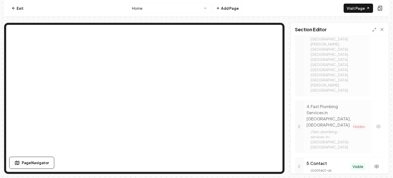
scroll to position [486, 0]
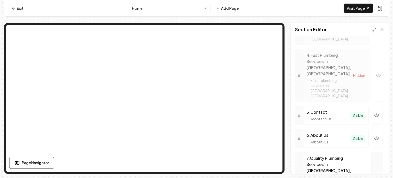
click at [374, 175] on icon "button" at bounding box center [376, 177] width 5 height 5
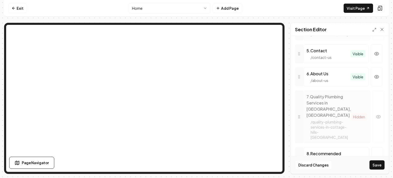
scroll to position [547, 0]
click at [374, 171] on icon "button" at bounding box center [376, 173] width 5 height 5
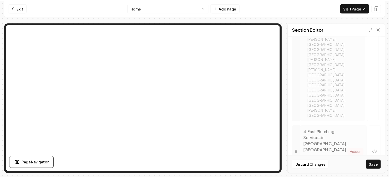
scroll to position [448, 0]
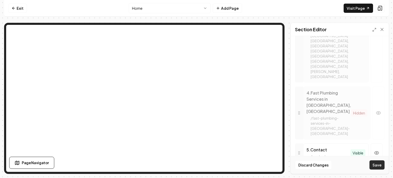
click at [377, 162] on button "Save" at bounding box center [376, 164] width 15 height 9
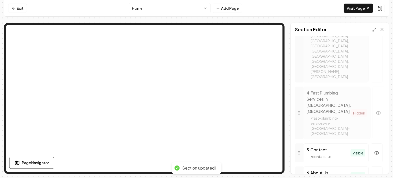
click at [141, 8] on html "Computer Required This feature is only available on a computer. Please switch t…" at bounding box center [196, 89] width 393 height 178
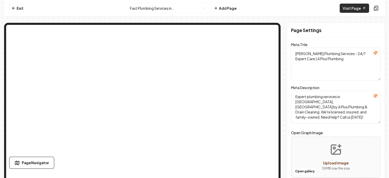
click at [348, 7] on link "Visit Page" at bounding box center [354, 8] width 29 height 9
click at [165, 6] on html "Computer Required This feature is only available on a computer. Please switch t…" at bounding box center [194, 89] width 389 height 178
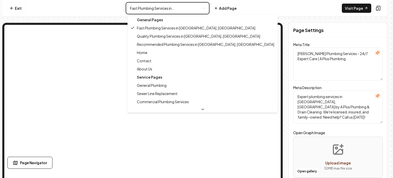
type textarea "Plumbing Services [GEOGRAPHIC_DATA], [GEOGRAPHIC_DATA] | A+ Plumbing & Drain Cl…"
type textarea "Reliable plumbing solutions with A+ Plumbing & Drain Cleaning. Discover expert …"
type input "quality-plumbing-services-in-cottage-hills-[GEOGRAPHIC_DATA]"
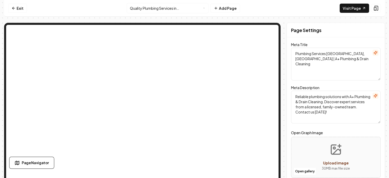
click at [359, 10] on link "Visit Page" at bounding box center [354, 8] width 29 height 9
click at [183, 6] on html "Computer Required This feature is only available on a computer. Please switch t…" at bounding box center [194, 89] width 389 height 178
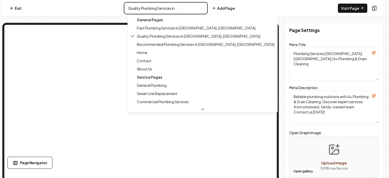
type textarea "Recommended Plumbing Services in [GEOGRAPHIC_DATA], [GEOGRAPHIC_DATA] | A Plus …"
type textarea "A Plus Plumbing & Drain Cleaning offers reliable, honest, and professional plum…"
type input "recommended-plumbing-services-in-[GEOGRAPHIC_DATA]-[GEOGRAPHIC_DATA]"
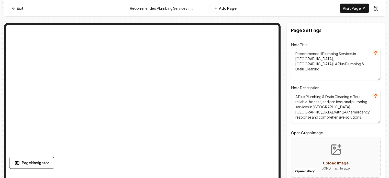
click at [359, 10] on link "Visit Page" at bounding box center [354, 8] width 29 height 9
click at [159, 4] on html "Computer Required This feature is only available on a computer. Please switch t…" at bounding box center [194, 89] width 389 height 178
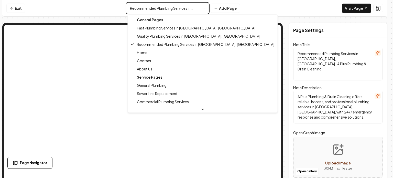
click at [158, 7] on html "Computer Required This feature is only available on a computer. Please switch t…" at bounding box center [196, 89] width 393 height 178
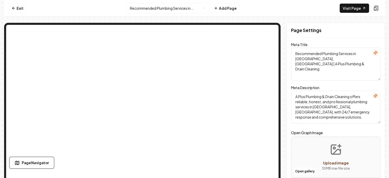
click at [158, 7] on html "Computer Required This feature is only available on a computer. Please switch t…" at bounding box center [194, 89] width 389 height 178
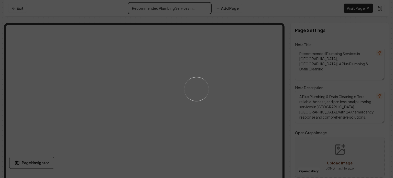
type textarea "[PERSON_NAME] Plumbing Services - 24/7 Expert Care | A Plus Plumbing"
type textarea "Expert plumbing services in [GEOGRAPHIC_DATA], [GEOGRAPHIC_DATA] by A Plus Plum…"
type input "fast-plumbing-services-in-[GEOGRAPHIC_DATA]-[GEOGRAPHIC_DATA]"
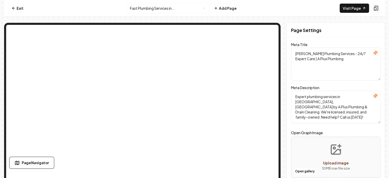
click at [300, 50] on textarea "[PERSON_NAME] Plumbing Services - 24/7 Expert Care | A Plus Plumbing" at bounding box center [335, 64] width 89 height 33
click at [301, 54] on textarea "[PERSON_NAME] Plumbing Services - 24/7 Expert Care | A Plus Plumbing" at bounding box center [335, 64] width 89 height 33
drag, startPoint x: 301, startPoint y: 54, endPoint x: 365, endPoint y: 58, distance: 64.0
click at [365, 58] on textarea "[PERSON_NAME] Plumbing Services - 24/7 Expert Care | A Plus Plumbing" at bounding box center [335, 64] width 89 height 33
paste textarea "Fast Plumbing Services in [GEOGRAPHIC_DATA], [GEOGRAPHIC_DATA]"
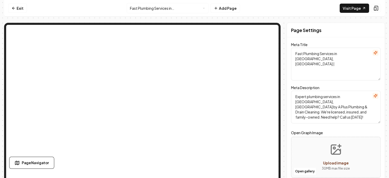
paste textarea "A Plus Plumbing & Drain Cleaning"
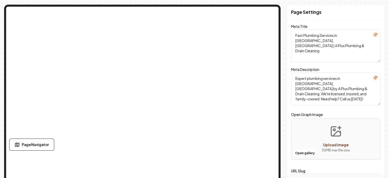
scroll to position [33, 0]
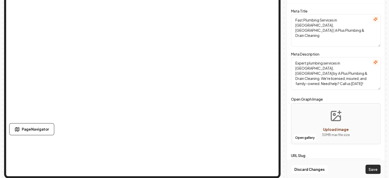
click at [374, 165] on button "Save" at bounding box center [372, 168] width 15 height 9
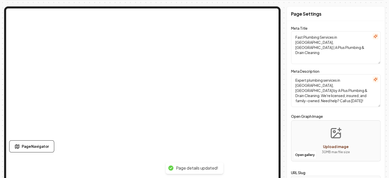
scroll to position [0, 0]
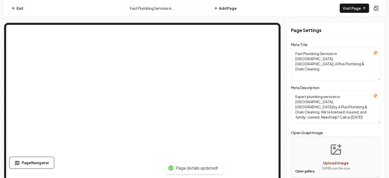
click at [159, 8] on html "Computer Required This feature is only available on a computer. Please switch t…" at bounding box center [194, 89] width 389 height 178
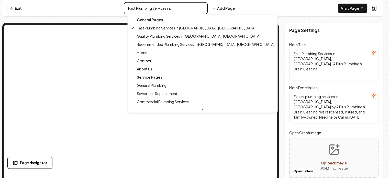
type textarea "Plumbing Services [GEOGRAPHIC_DATA], [GEOGRAPHIC_DATA] | A+ Plumbing & Drain Cl…"
type textarea "Reliable plumbing solutions with A+ Plumbing & Drain Cleaning. Discover expert …"
type input "quality-plumbing-services-in-cottage-hills-[GEOGRAPHIC_DATA]"
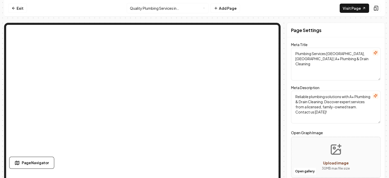
drag, startPoint x: 342, startPoint y: 53, endPoint x: 352, endPoint y: 64, distance: 14.1
click at [352, 64] on textarea "Plumbing Services [GEOGRAPHIC_DATA], [GEOGRAPHIC_DATA] | A+ Plumbing & Drain Cl…" at bounding box center [335, 64] width 89 height 33
paste textarea "A Plus"
click at [346, 54] on textarea "Plumbing Services [GEOGRAPHIC_DATA], [GEOGRAPHIC_DATA] | A+ Plumbing & Drain Cl…" at bounding box center [335, 64] width 89 height 33
drag, startPoint x: 345, startPoint y: 54, endPoint x: 353, endPoint y: 67, distance: 15.6
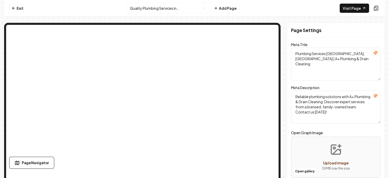
click at [353, 67] on textarea "Plumbing Services [GEOGRAPHIC_DATA], [GEOGRAPHIC_DATA] | A+ Plumbing & Drain Cl…" at bounding box center [335, 64] width 89 height 33
paste textarea "Plus"
click at [301, 52] on textarea "Plumbing Services [GEOGRAPHIC_DATA], [GEOGRAPHIC_DATA] | A Plus Plumbing & Drai…" at bounding box center [335, 64] width 89 height 33
drag, startPoint x: 301, startPoint y: 52, endPoint x: 339, endPoint y: 54, distance: 37.9
click at [339, 54] on textarea "Plumbing Services [GEOGRAPHIC_DATA], [GEOGRAPHIC_DATA] | A Plus Plumbing & Drai…" at bounding box center [335, 64] width 89 height 33
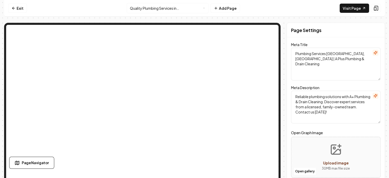
paste textarea "Quality Plumbing Services in [GEOGRAPHIC_DATA]"
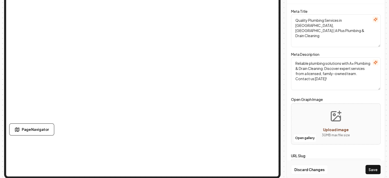
scroll to position [33, 0]
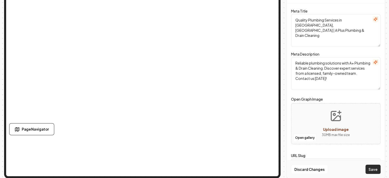
click at [377, 170] on button "Save" at bounding box center [372, 168] width 15 height 9
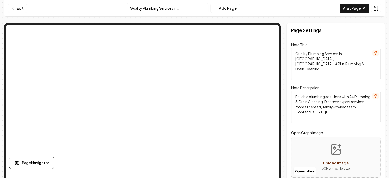
scroll to position [0, 0]
click at [163, 6] on html "Computer Required This feature is only available on a computer. Please switch t…" at bounding box center [194, 89] width 389 height 178
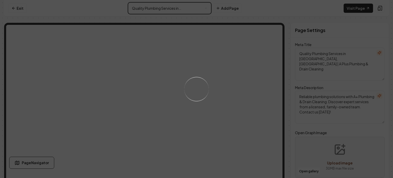
type textarea "Fast Plumbing Services in [GEOGRAPHIC_DATA], [GEOGRAPHIC_DATA] | A Plus Plumbin…"
type textarea "Expert plumbing services in [GEOGRAPHIC_DATA], [GEOGRAPHIC_DATA] by A Plus Plum…"
type input "fast-plumbing-services-in-[GEOGRAPHIC_DATA]-[GEOGRAPHIC_DATA]"
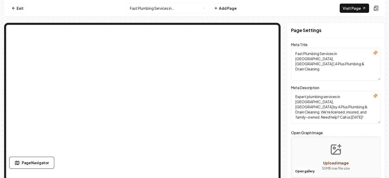
click at [310, 102] on textarea "Expert plumbing services in [GEOGRAPHIC_DATA], [GEOGRAPHIC_DATA] by A Plus Plum…" at bounding box center [335, 107] width 89 height 33
paste textarea "A Plus Plumbing & Drain Cleaning offers reliable, licensed plumbing services in…"
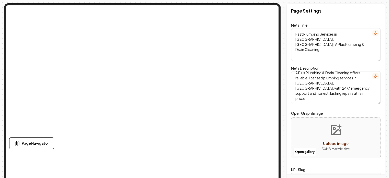
scroll to position [33, 0]
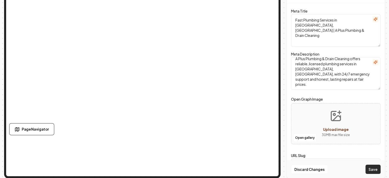
type textarea "A Plus Plumbing & Drain Cleaning offers reliable, licensed plumbing services in…"
click at [375, 169] on button "Save" at bounding box center [372, 168] width 15 height 9
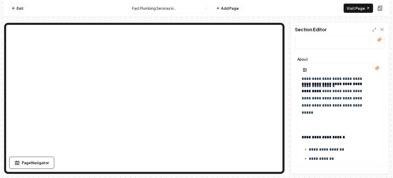
scroll to position [17, 0]
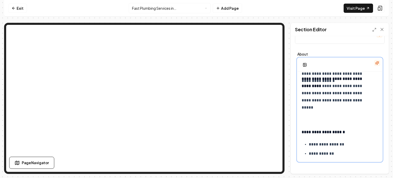
click at [311, 147] on p "**********" at bounding box center [340, 144] width 62 height 7
drag, startPoint x: 311, startPoint y: 147, endPoint x: 337, endPoint y: 144, distance: 25.5
click at [337, 144] on p "**********" at bounding box center [340, 144] width 62 height 7
click at [340, 120] on button at bounding box center [341, 122] width 10 height 9
click at [312, 150] on p "**********" at bounding box center [340, 153] width 62 height 7
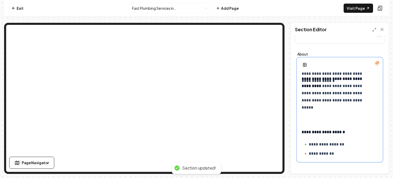
click at [312, 153] on p "**********" at bounding box center [340, 153] width 62 height 7
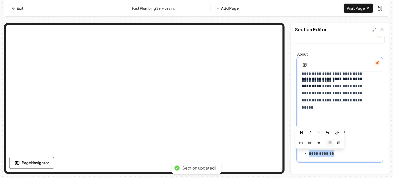
drag, startPoint x: 312, startPoint y: 153, endPoint x: 332, endPoint y: 156, distance: 19.9
click at [332, 156] on p "**********" at bounding box center [340, 153] width 62 height 7
click at [335, 133] on icon at bounding box center [337, 132] width 4 height 4
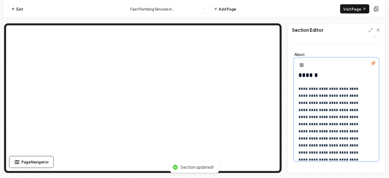
scroll to position [725, 0]
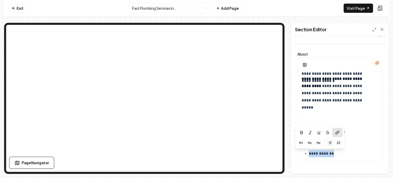
click at [173, 9] on html "**********" at bounding box center [196, 89] width 393 height 178
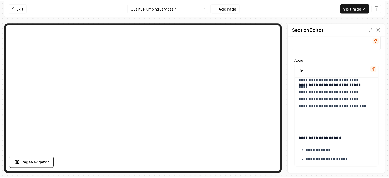
scroll to position [17, 0]
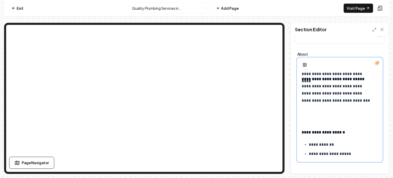
click at [314, 145] on p "**********" at bounding box center [340, 144] width 62 height 7
drag, startPoint x: 314, startPoint y: 145, endPoint x: 331, endPoint y: 146, distance: 17.2
click at [331, 146] on p "**********" at bounding box center [340, 144] width 62 height 7
click at [333, 125] on icon at bounding box center [333, 123] width 2 height 2
click at [312, 153] on p "**********" at bounding box center [340, 153] width 62 height 7
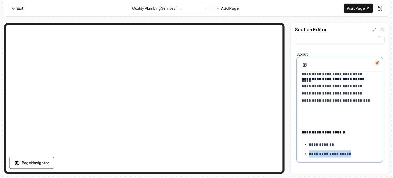
drag, startPoint x: 312, startPoint y: 153, endPoint x: 348, endPoint y: 154, distance: 36.3
click at [348, 154] on p "**********" at bounding box center [340, 153] width 62 height 7
click at [346, 133] on icon at bounding box center [347, 132] width 4 height 4
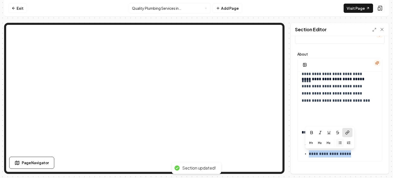
click at [185, 10] on html "**********" at bounding box center [196, 89] width 393 height 178
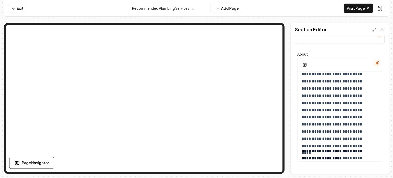
scroll to position [810, 0]
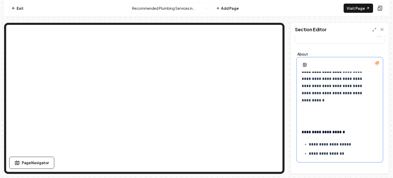
click at [316, 144] on p "**********" at bounding box center [340, 144] width 62 height 7
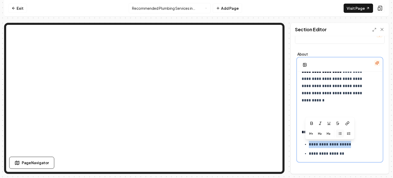
drag, startPoint x: 316, startPoint y: 144, endPoint x: 343, endPoint y: 144, distance: 26.6
click at [343, 144] on p "**********" at bounding box center [340, 144] width 62 height 7
click at [345, 125] on icon at bounding box center [347, 123] width 4 height 4
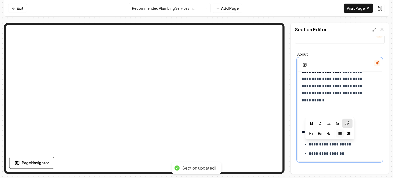
click at [319, 151] on p "**********" at bounding box center [340, 153] width 62 height 7
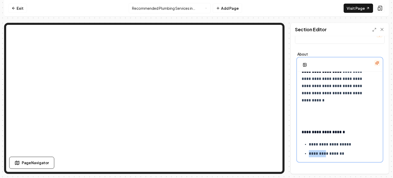
click at [319, 151] on p "**********" at bounding box center [340, 153] width 62 height 7
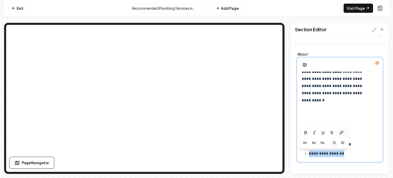
click at [342, 132] on icon at bounding box center [341, 132] width 4 height 4
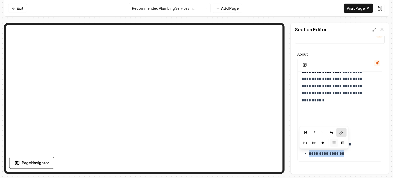
drag, startPoint x: 14, startPoint y: 8, endPoint x: 31, endPoint y: 8, distance: 16.4
click at [14, 8] on icon at bounding box center [14, 8] width 4 height 4
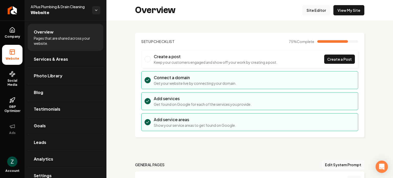
click at [319, 10] on link "Site Editor" at bounding box center [316, 10] width 28 height 10
click at [314, 10] on link "Site Editor" at bounding box center [316, 10] width 28 height 10
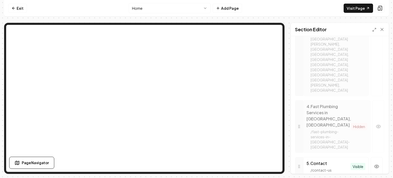
scroll to position [384, 0]
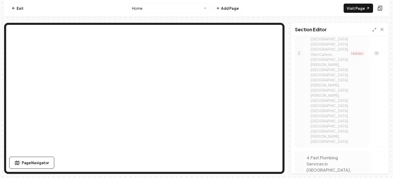
click at [324, 154] on div "4 . Fast Plumbing Services in [GEOGRAPHIC_DATA], [GEOGRAPHIC_DATA]" at bounding box center [328, 166] width 44 height 25
click at [333, 154] on div "4 . Fast Plumbing Services in [GEOGRAPHIC_DATA], [GEOGRAPHIC_DATA]" at bounding box center [328, 166] width 44 height 25
click at [376, 175] on icon "button" at bounding box center [378, 177] width 5 height 5
click at [323, 157] on div "4 . Fast Plumbing Services in [GEOGRAPHIC_DATA], [GEOGRAPHIC_DATA]" at bounding box center [328, 169] width 44 height 25
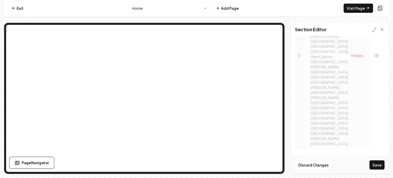
click at [320, 157] on div "4 . Fast Plumbing Services in [GEOGRAPHIC_DATA], [GEOGRAPHIC_DATA]" at bounding box center [328, 169] width 44 height 25
click at [314, 157] on div "4 . Fast Plumbing Services in [GEOGRAPHIC_DATA], [GEOGRAPHIC_DATA]" at bounding box center [328, 169] width 44 height 25
click at [375, 177] on icon "button" at bounding box center [377, 179] width 4 height 3
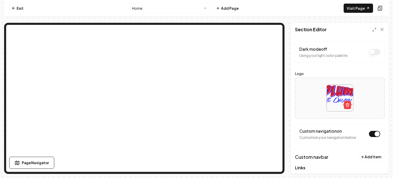
scroll to position [0, 0]
